Goal: Transaction & Acquisition: Purchase product/service

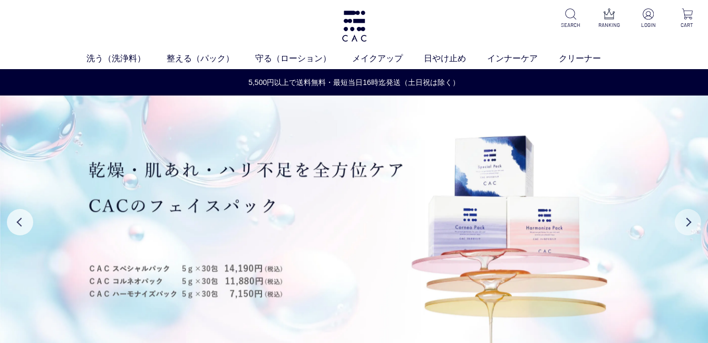
click at [693, 224] on button "Next" at bounding box center [688, 222] width 26 height 26
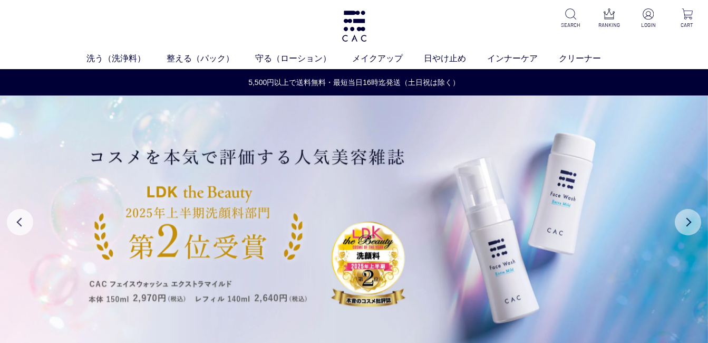
click at [693, 224] on button "Next" at bounding box center [688, 222] width 26 height 26
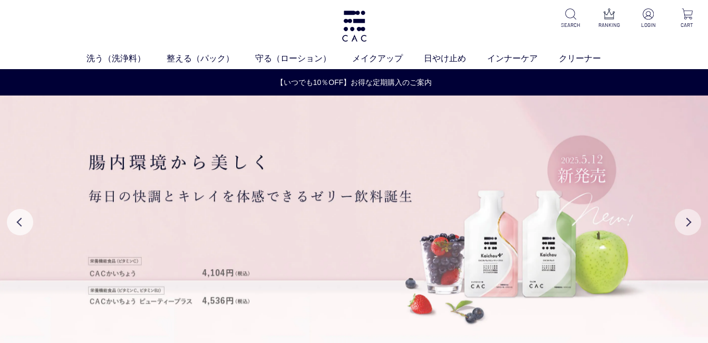
click at [693, 224] on button "Next" at bounding box center [688, 222] width 26 height 26
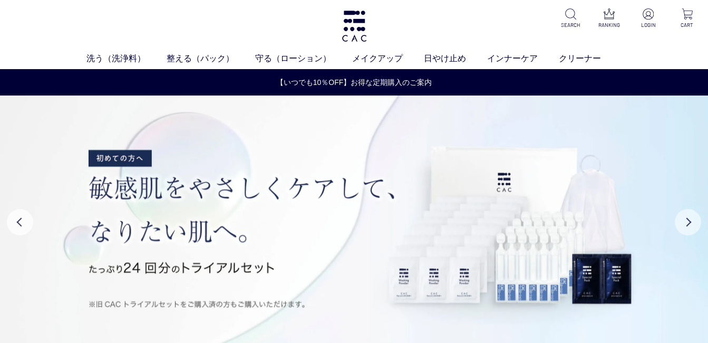
click at [693, 224] on button "Next" at bounding box center [688, 222] width 26 height 26
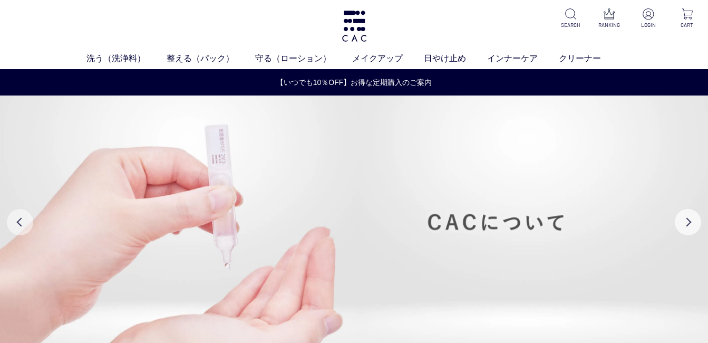
click at [18, 222] on button "Previous" at bounding box center [20, 222] width 26 height 26
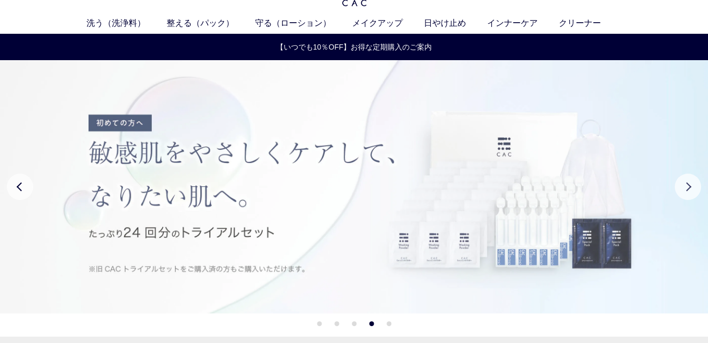
scroll to position [53, 0]
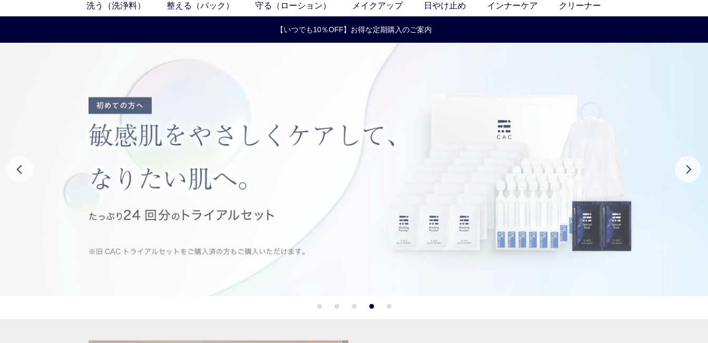
click at [339, 180] on img at bounding box center [354, 169] width 708 height 253
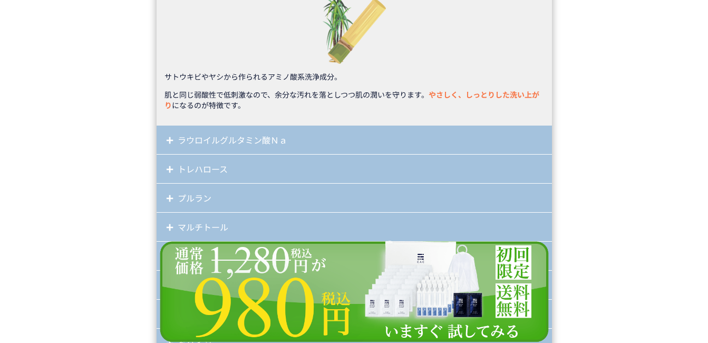
scroll to position [8916, 0]
